Goal: Information Seeking & Learning: Learn about a topic

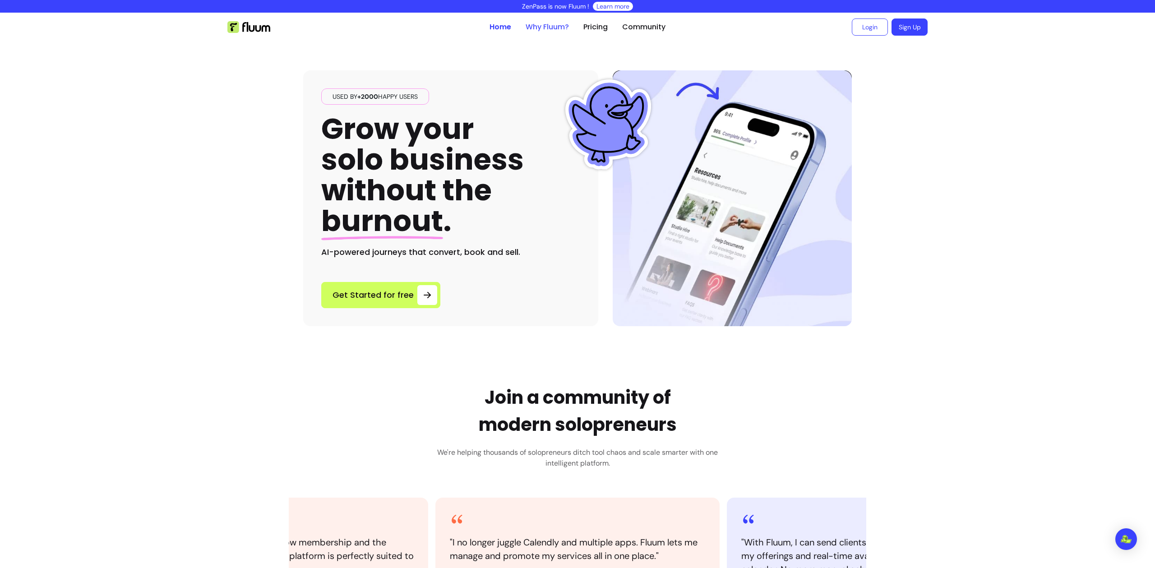
click at [548, 28] on link "Why Fluum?" at bounding box center [547, 27] width 43 height 11
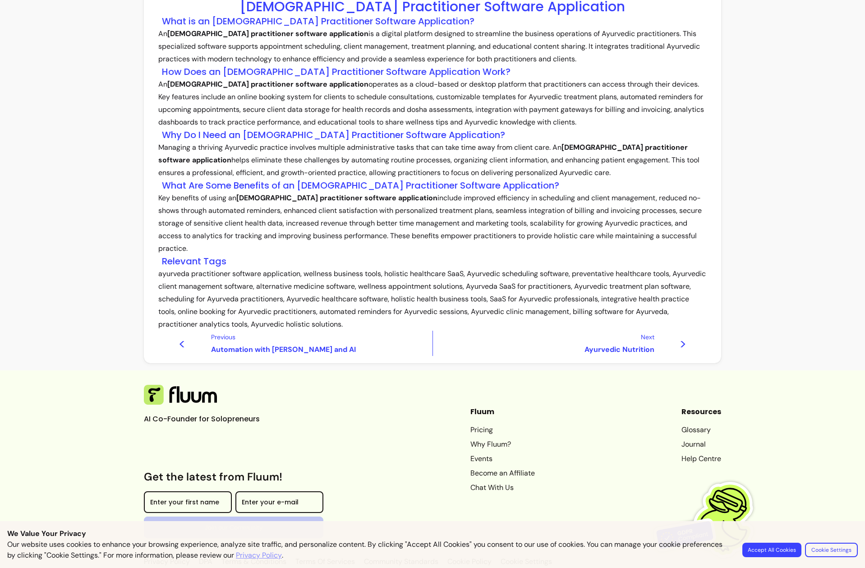
scroll to position [96, 0]
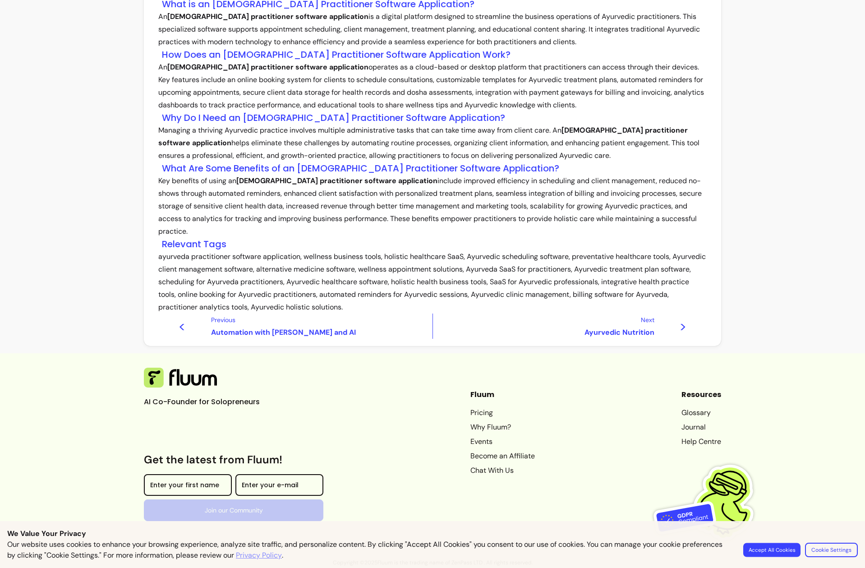
click at [791, 551] on button "Accept All Cookies" at bounding box center [771, 550] width 57 height 14
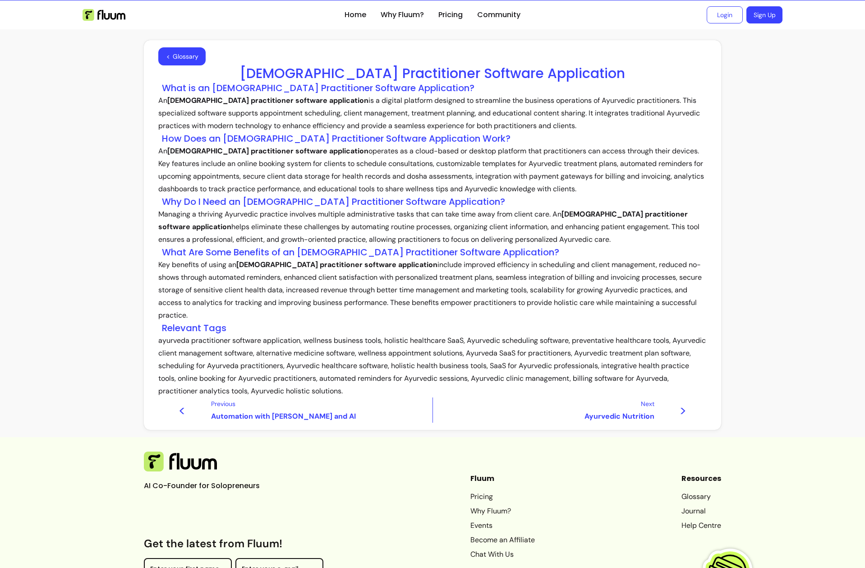
scroll to position [0, 0]
